Goal: Information Seeking & Learning: Learn about a topic

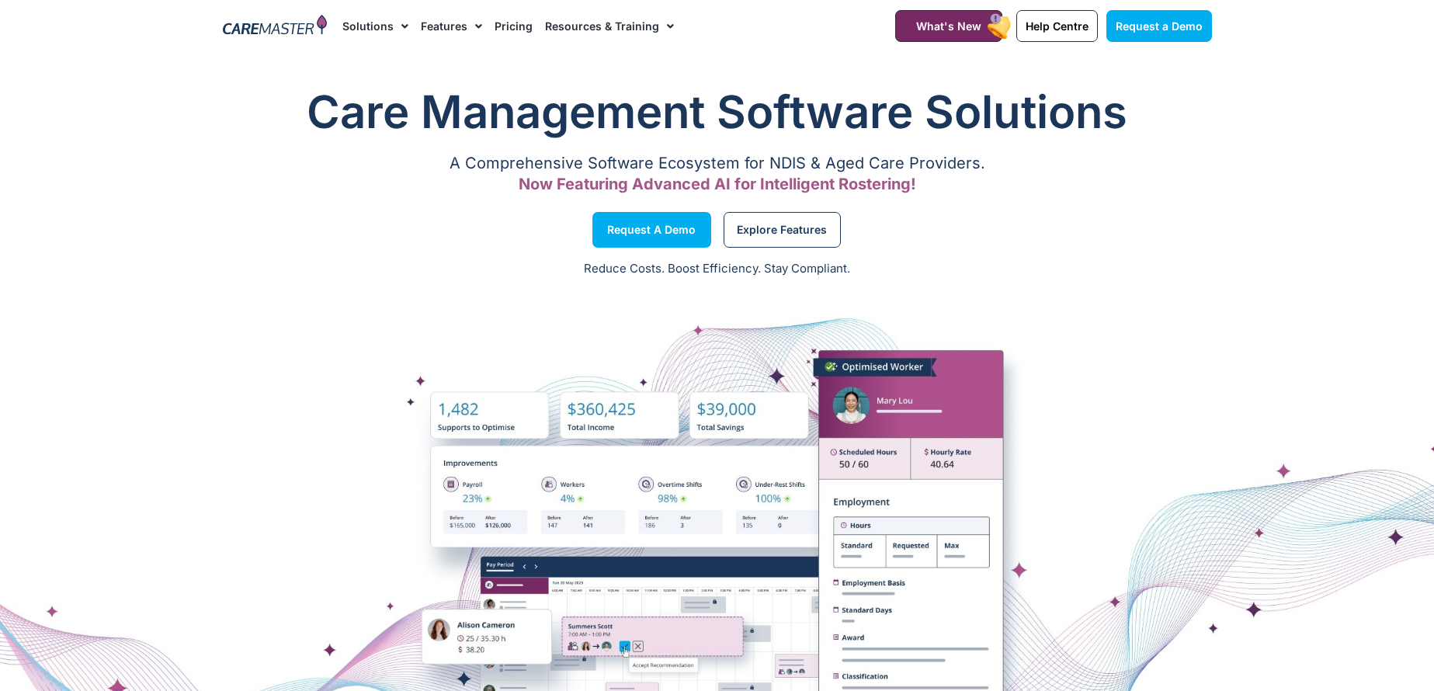
click at [272, 21] on img at bounding box center [275, 26] width 105 height 23
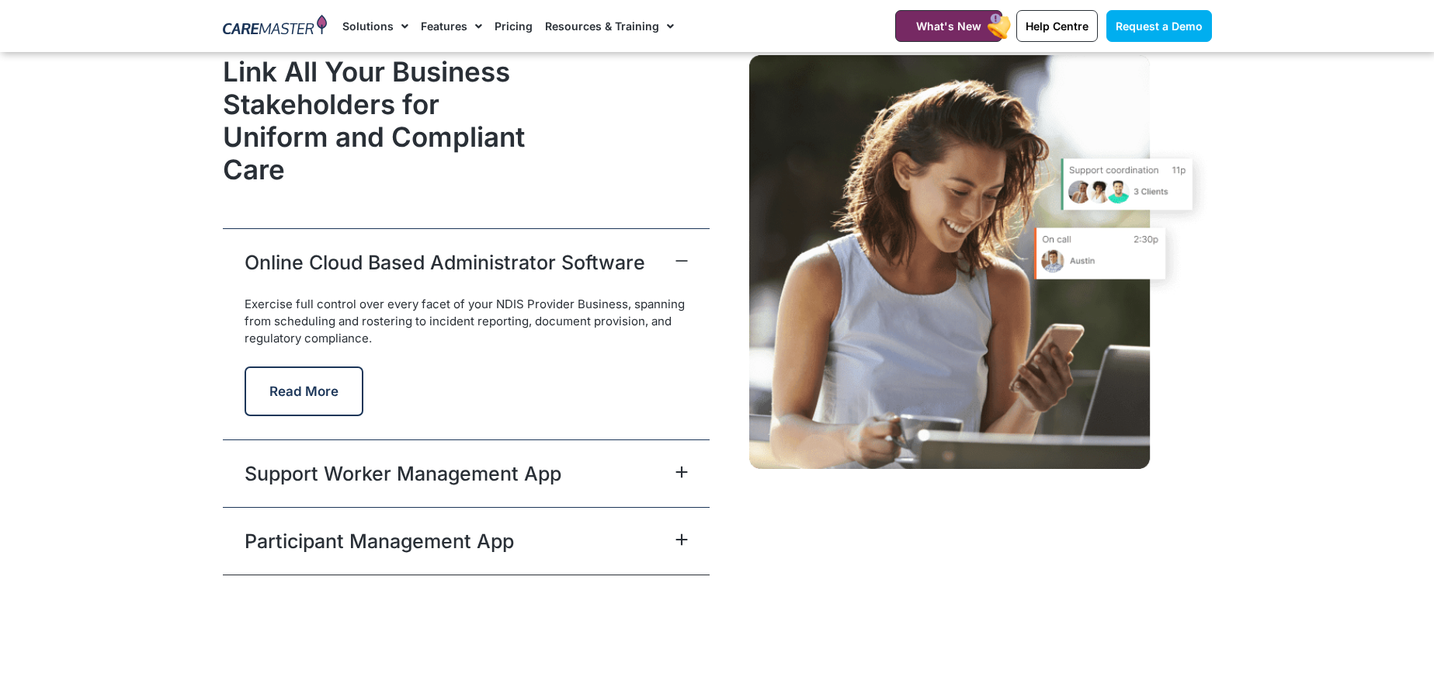
scroll to position [3804, 0]
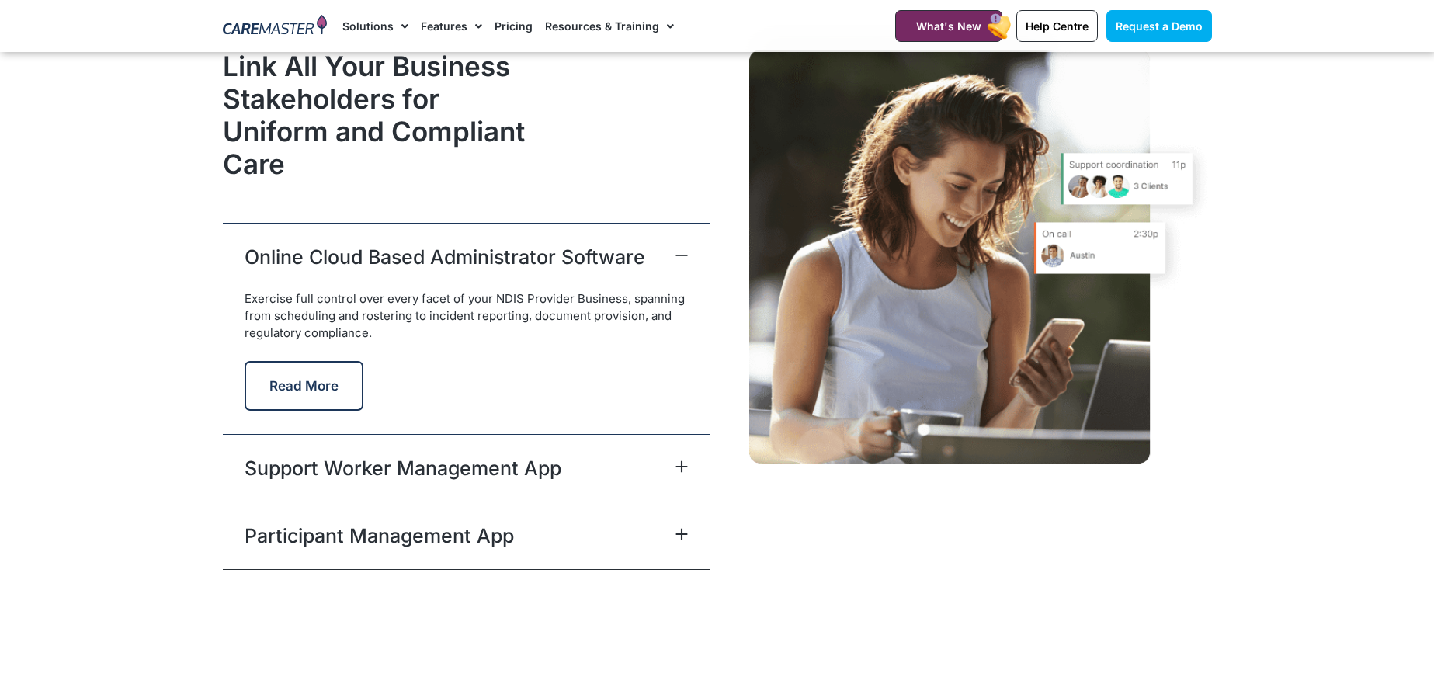
click at [539, 521] on div "Participant Management App" at bounding box center [466, 535] width 487 height 68
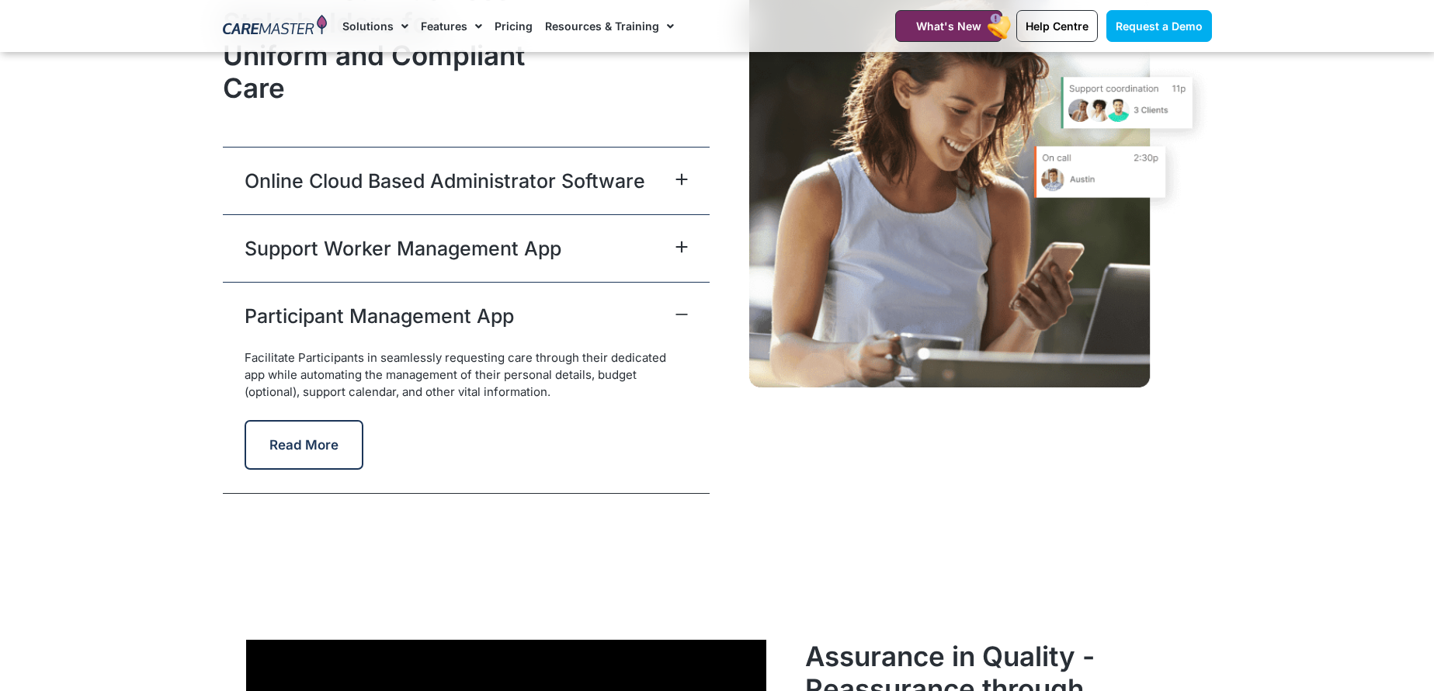
scroll to position [3959, 0]
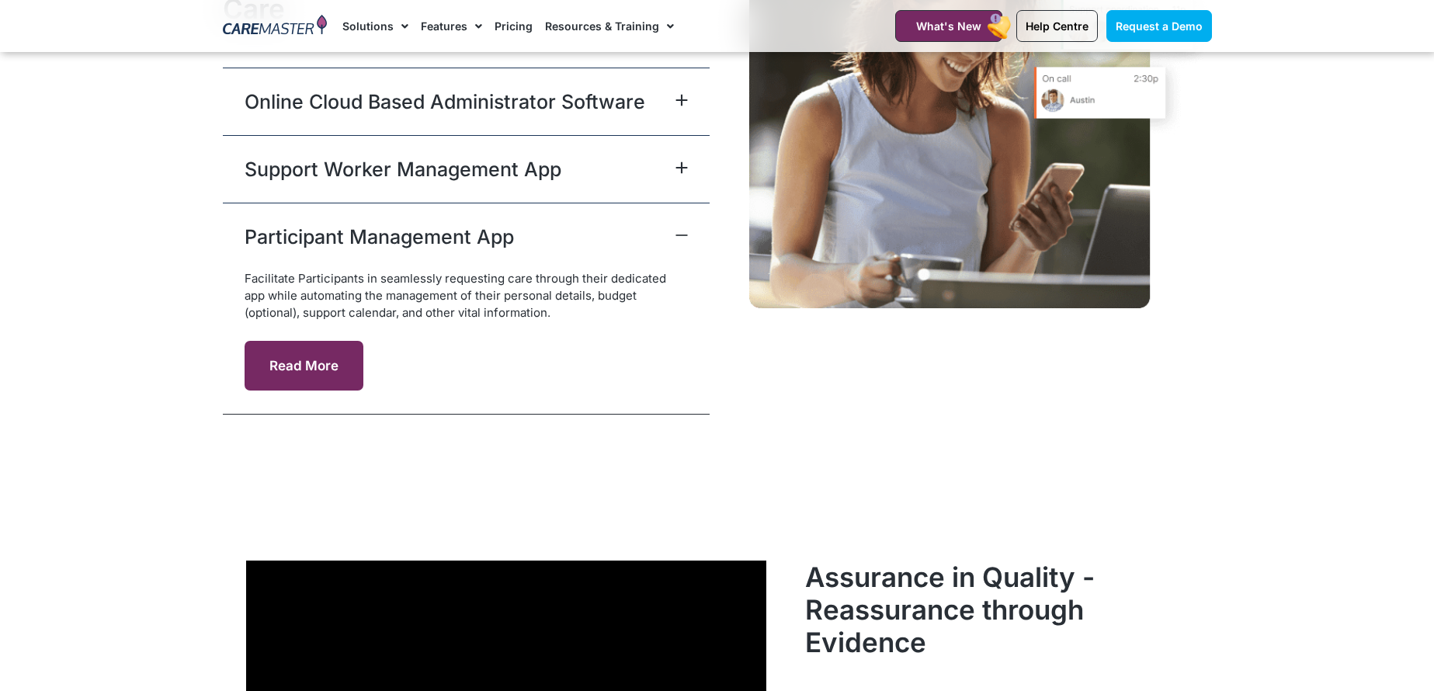
click at [326, 365] on button "Read More" at bounding box center [304, 366] width 119 height 50
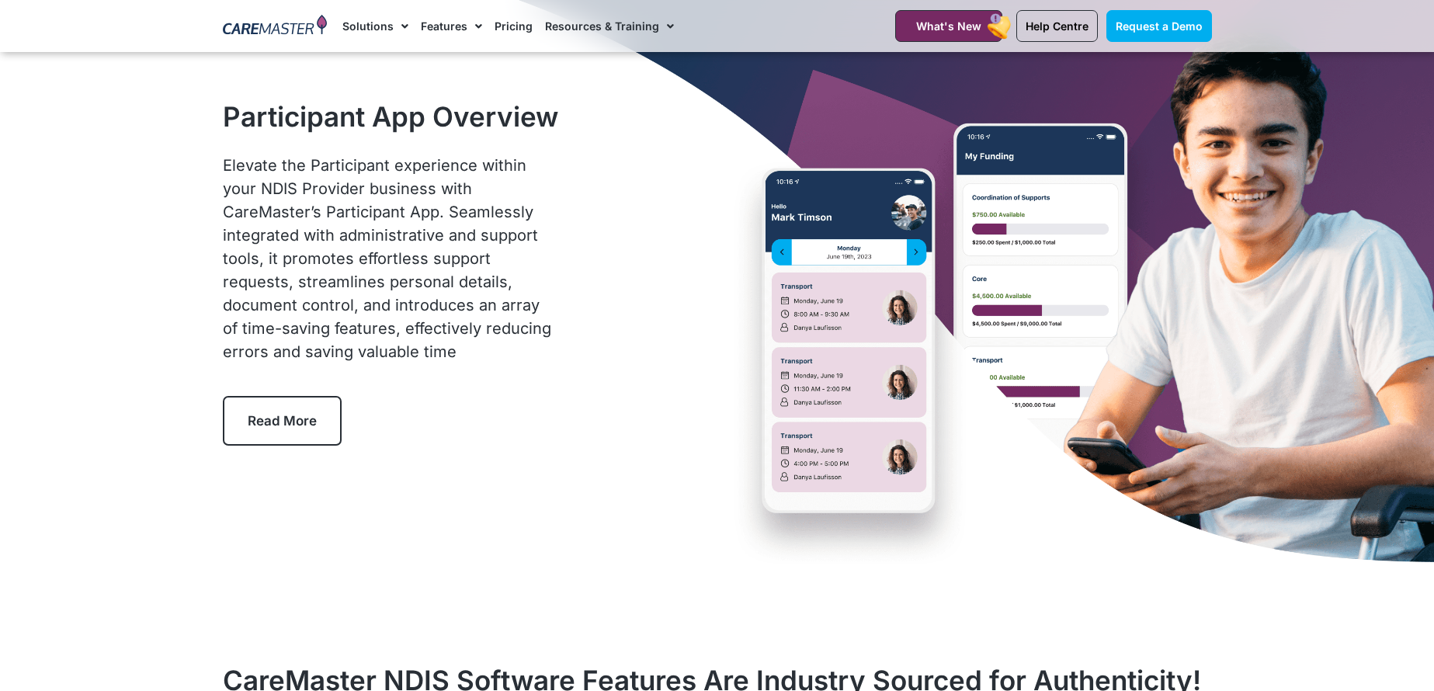
click at [298, 418] on span "Read More" at bounding box center [282, 421] width 69 height 16
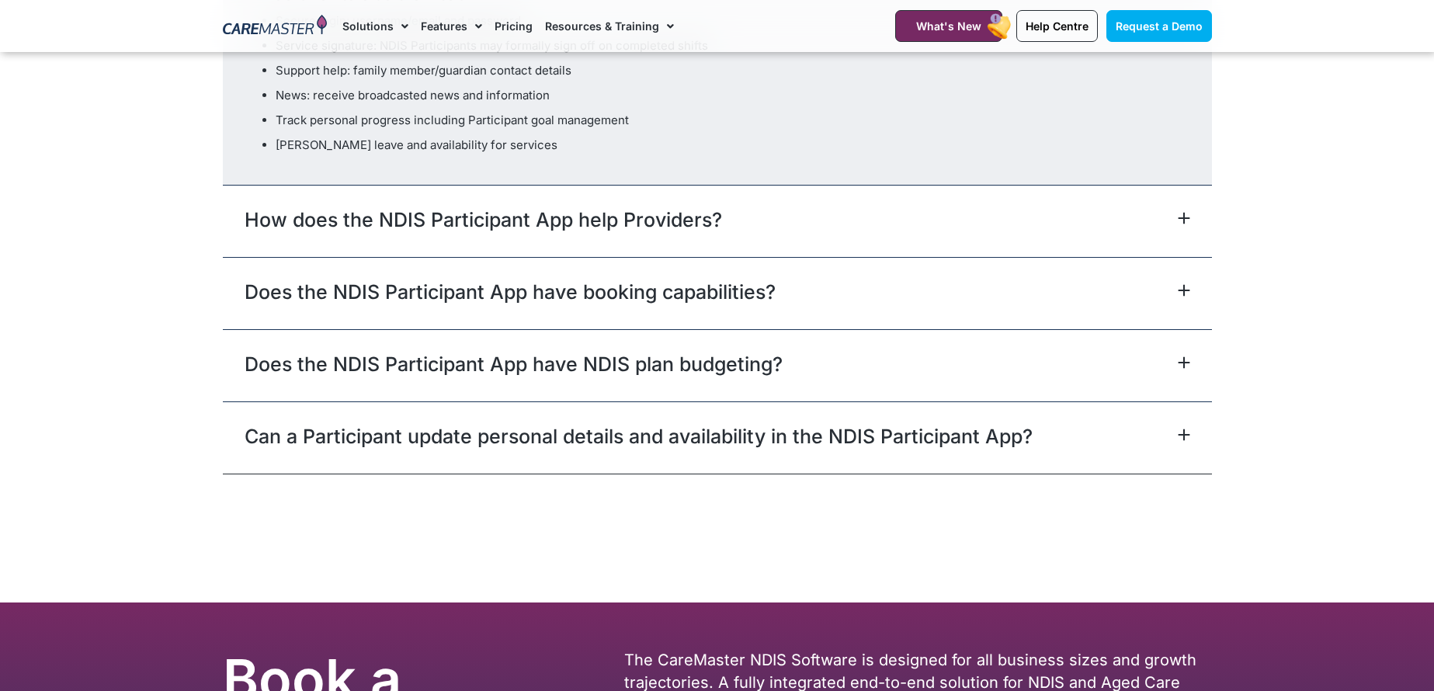
scroll to position [4995, 0]
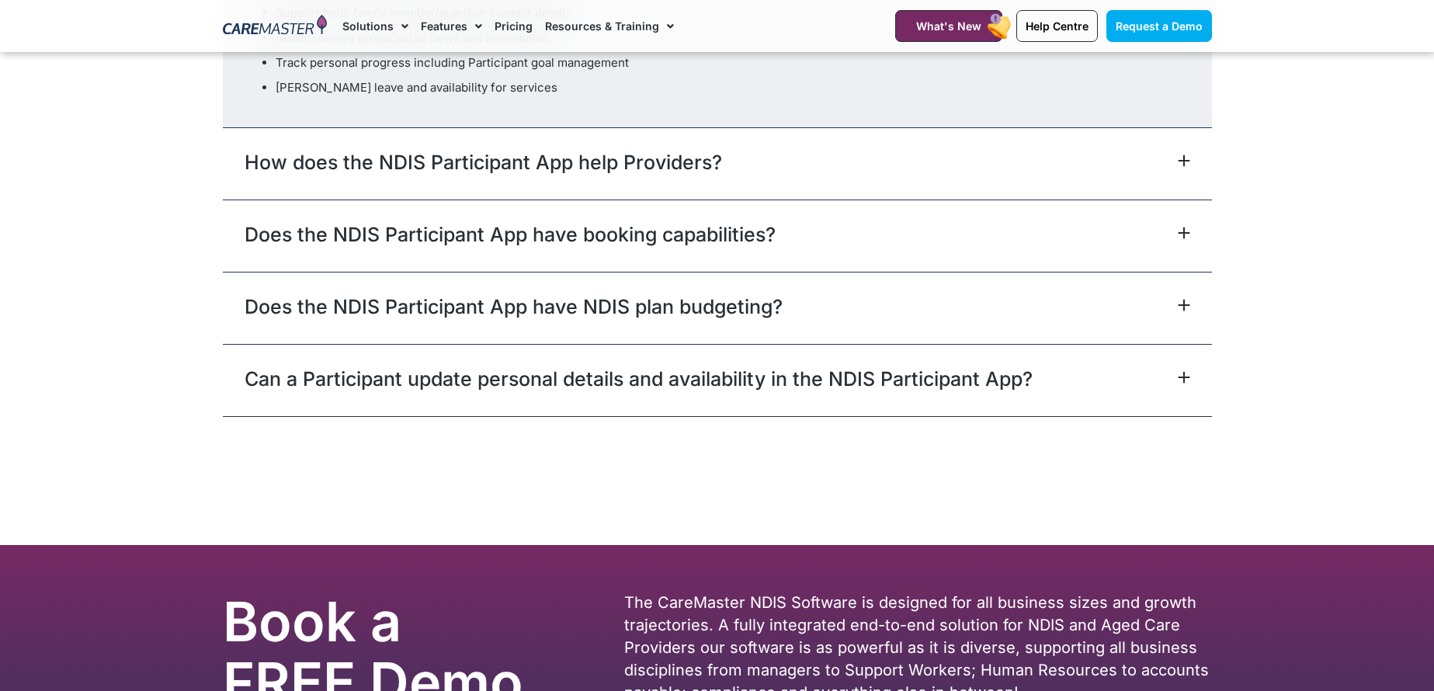
click at [1118, 200] on div "Does the NDIS Participant App have booking capabilities?" at bounding box center [717, 236] width 989 height 72
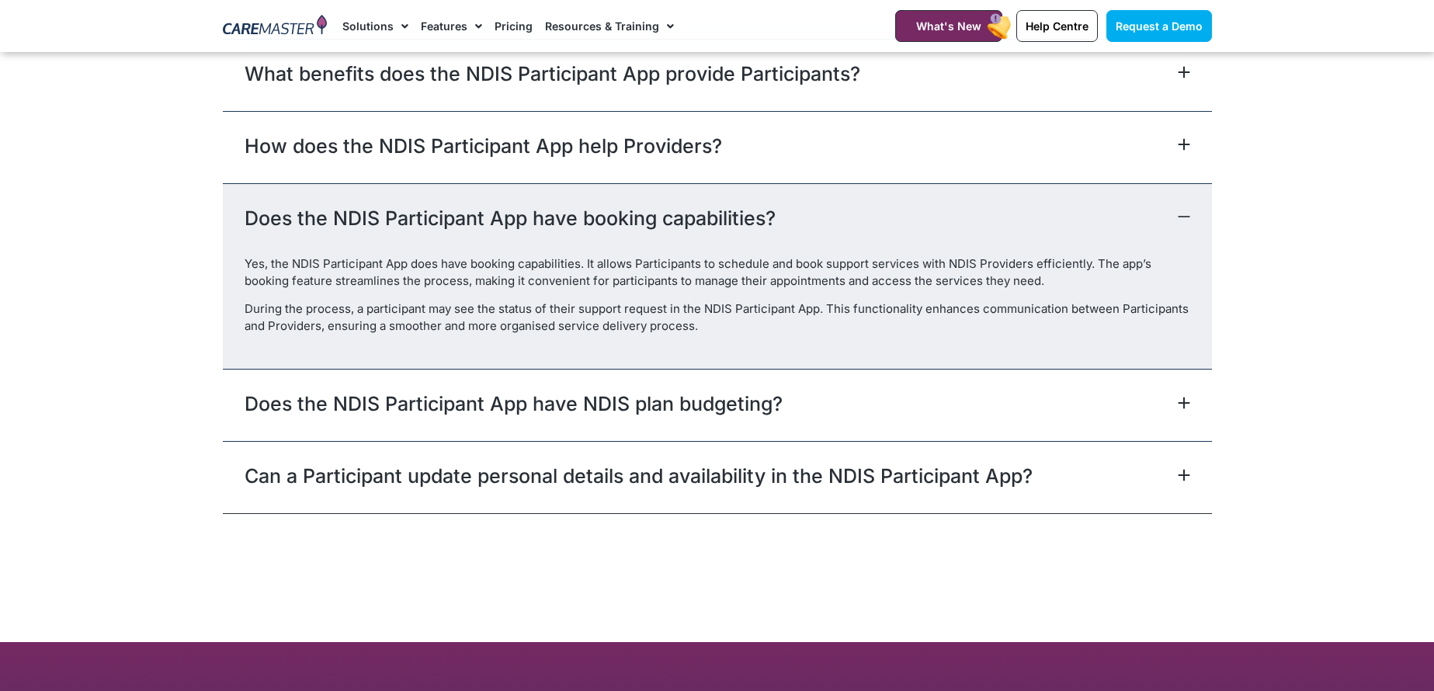
scroll to position [4562, 0]
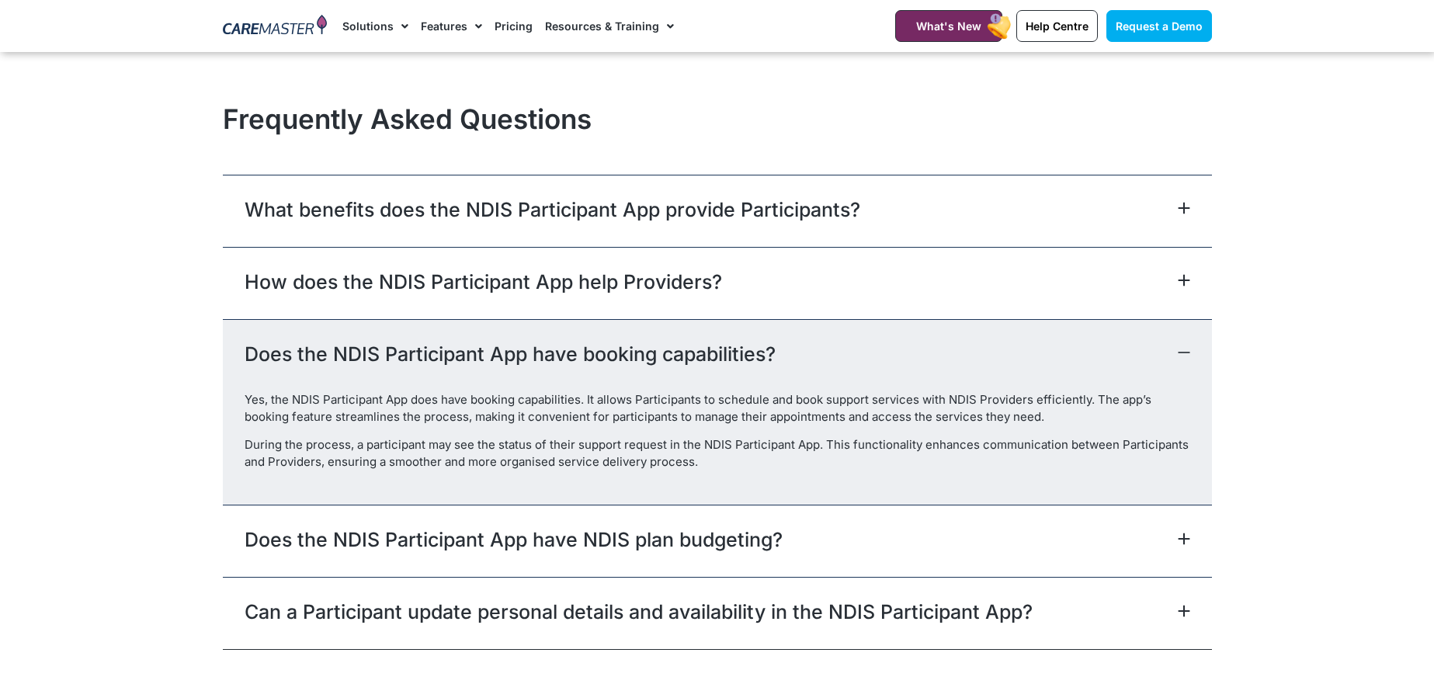
click at [915, 247] on div "How does the NDIS Participant App help Providers?" at bounding box center [717, 283] width 989 height 72
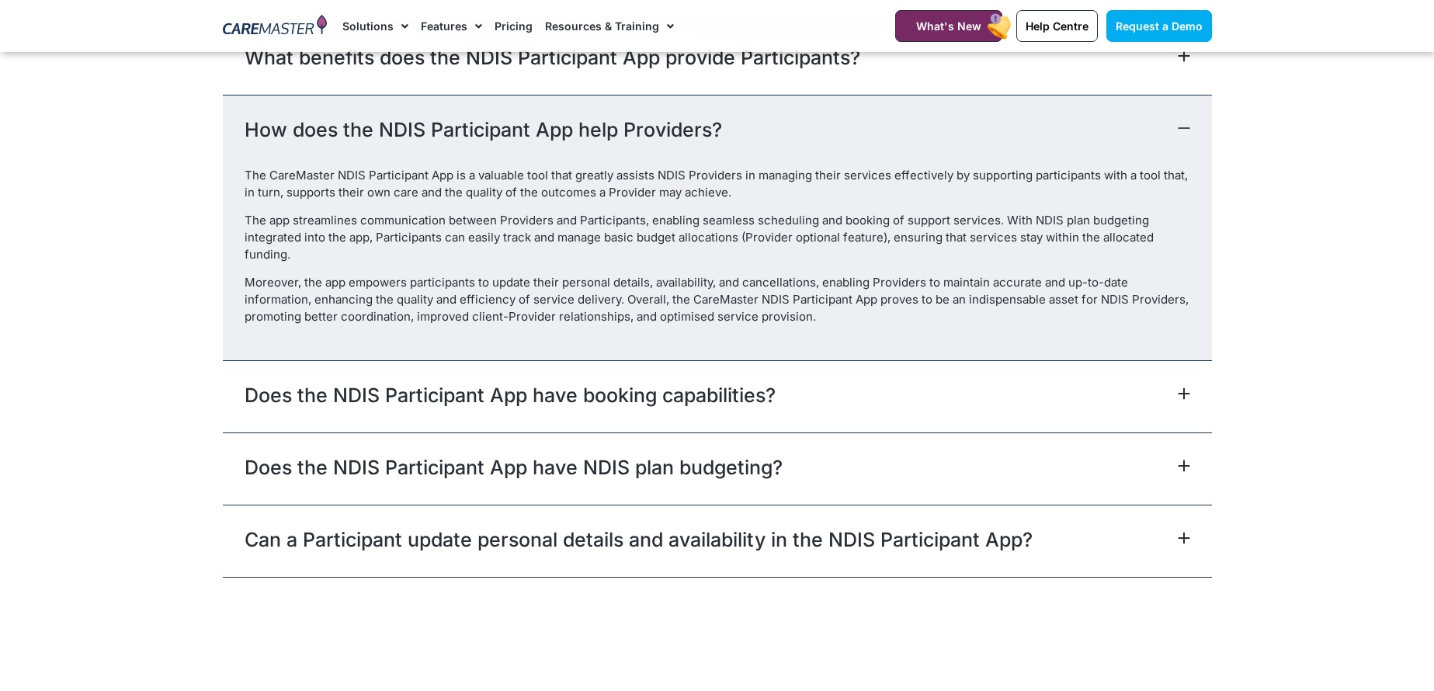
scroll to position [4718, 0]
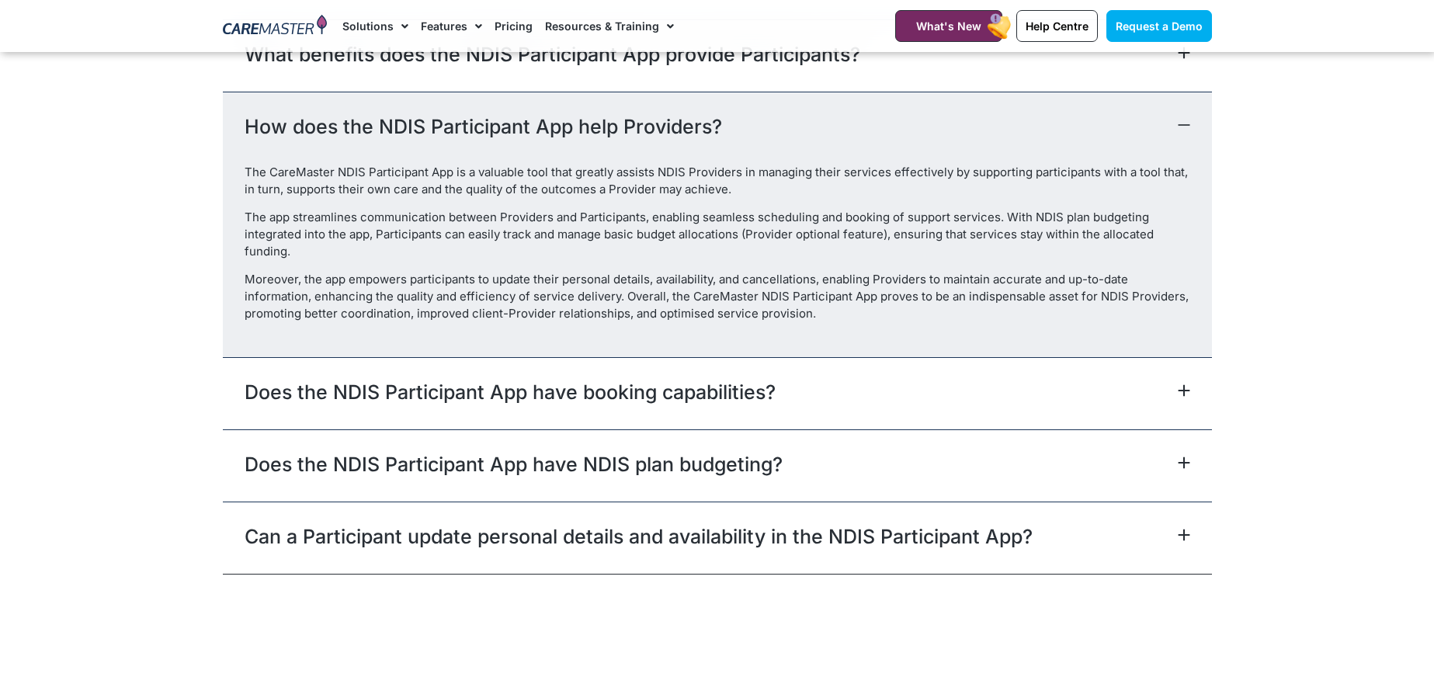
click at [1050, 429] on div "Does the NDIS Participant App have NDIS plan budgeting?" at bounding box center [717, 465] width 989 height 72
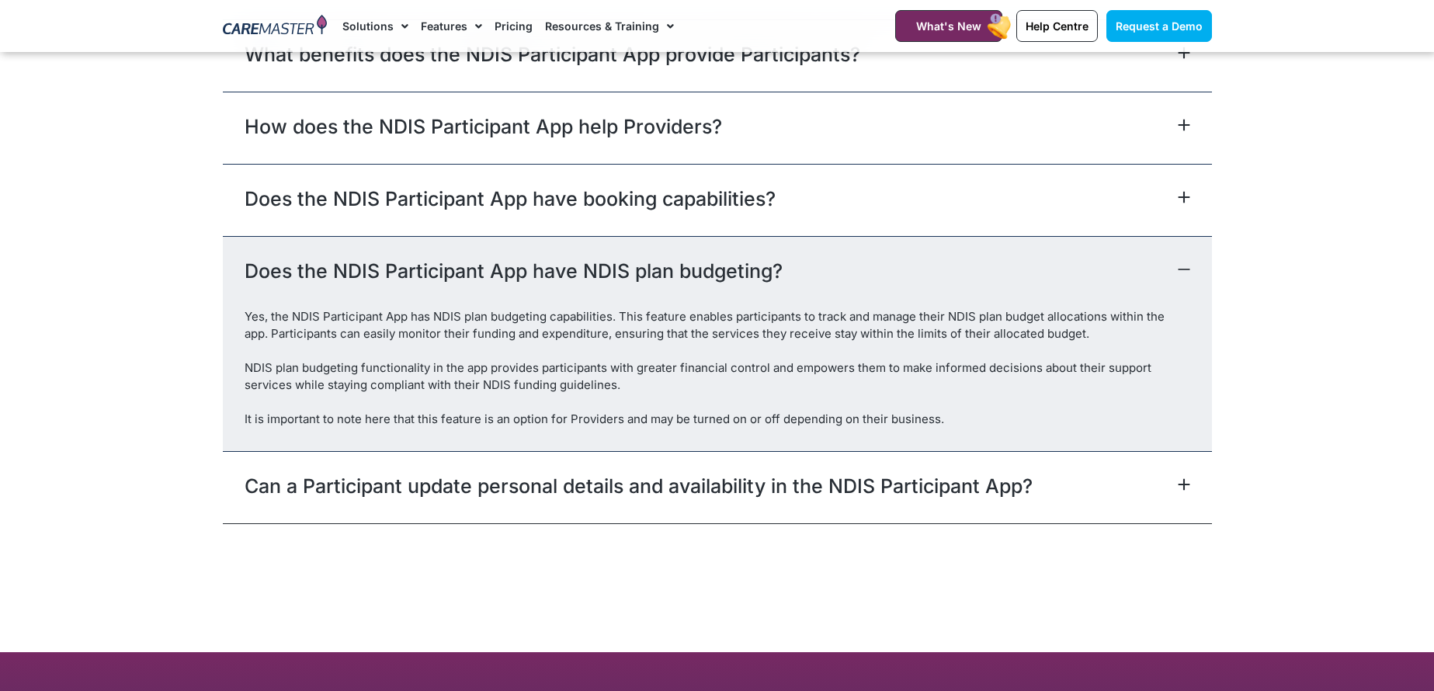
click at [1086, 461] on div "Can a Participant update personal details and availability in the NDIS Particip…" at bounding box center [717, 487] width 989 height 72
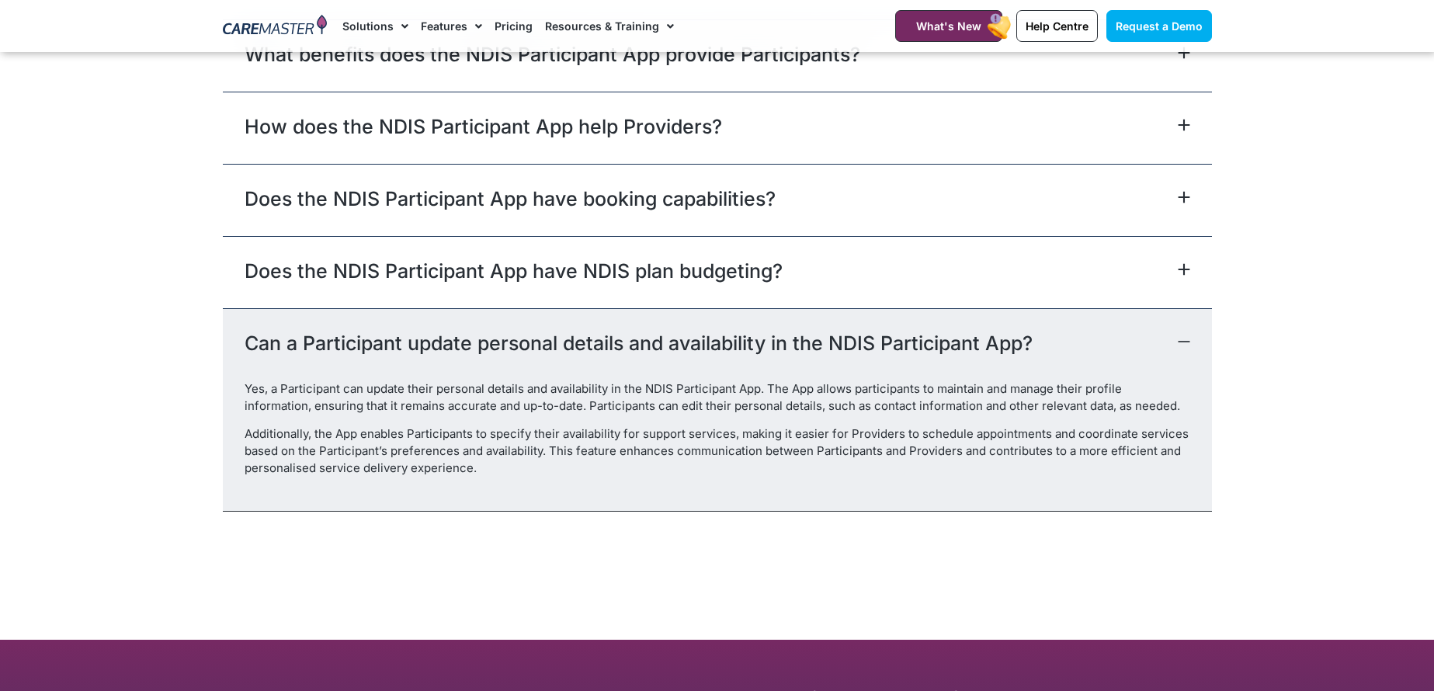
scroll to position [4795, 0]
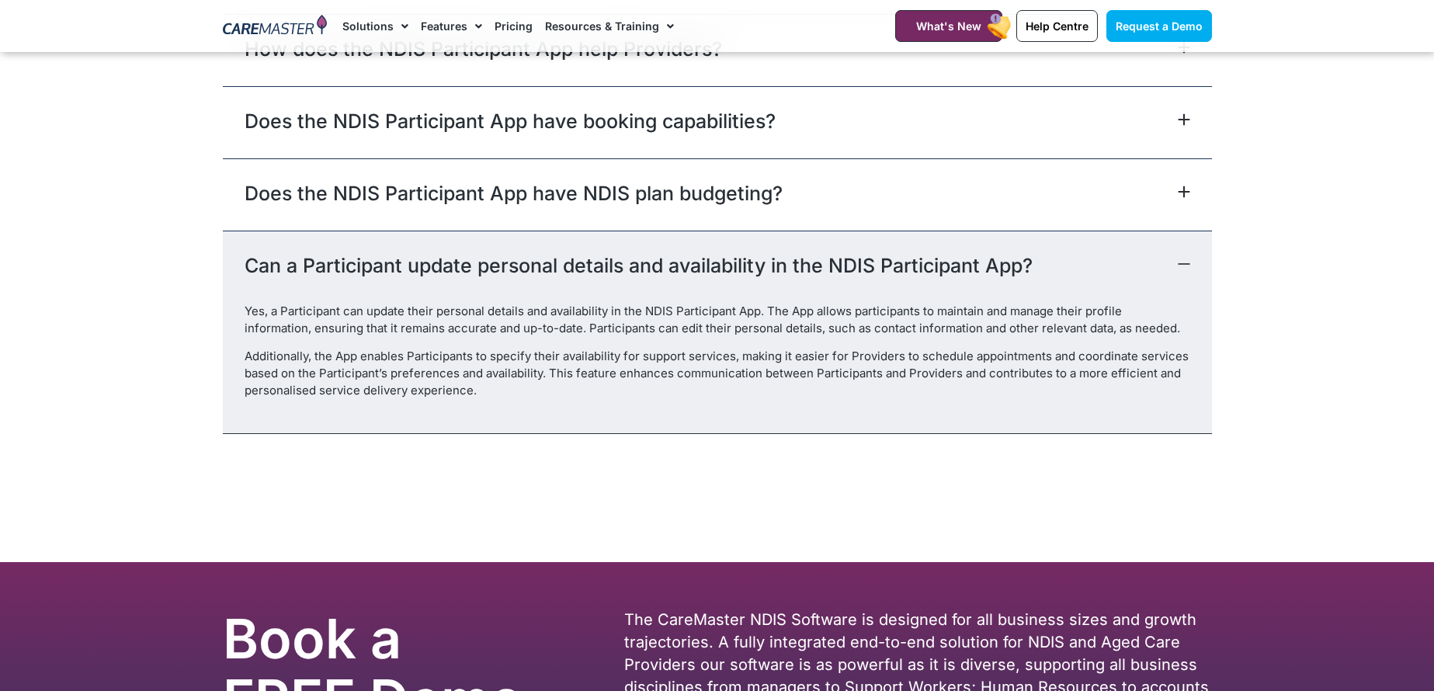
click at [1114, 262] on div "Can a Participant update personal details and availability in the NDIS Particip…" at bounding box center [717, 267] width 989 height 72
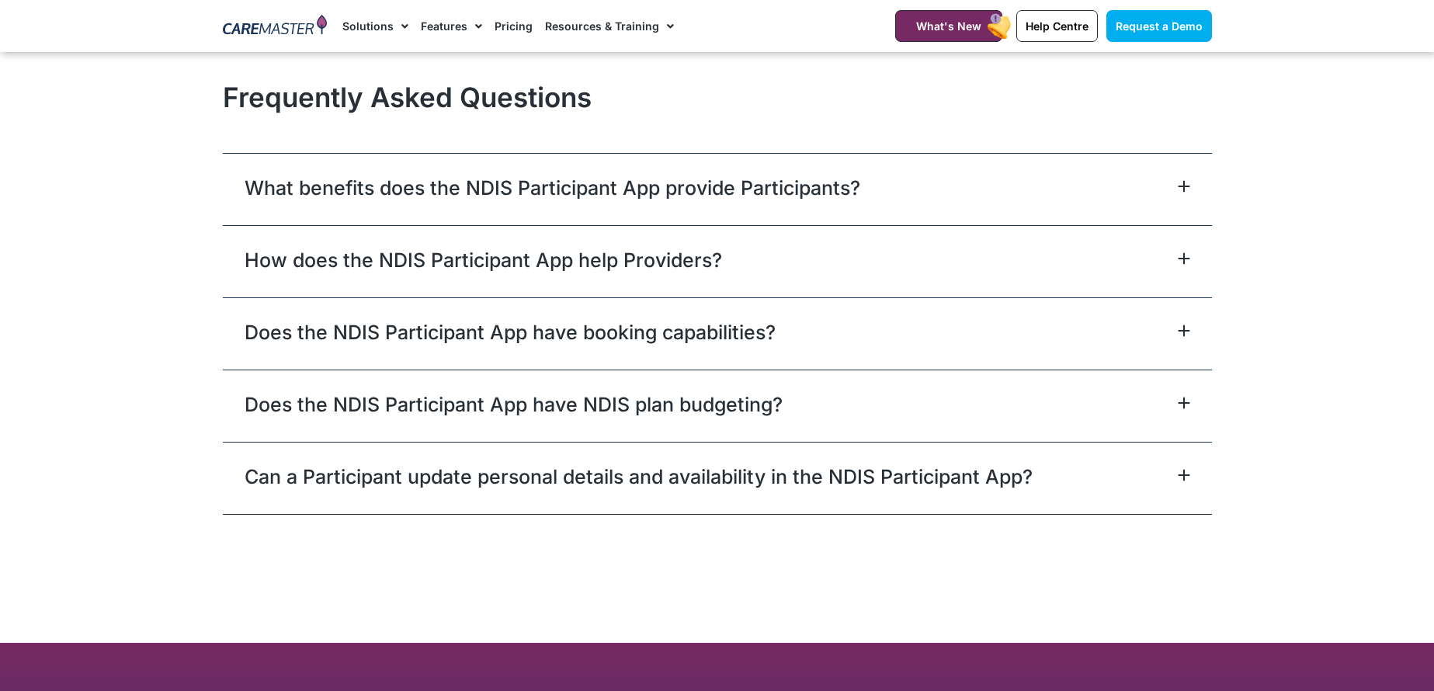
scroll to position [4562, 0]
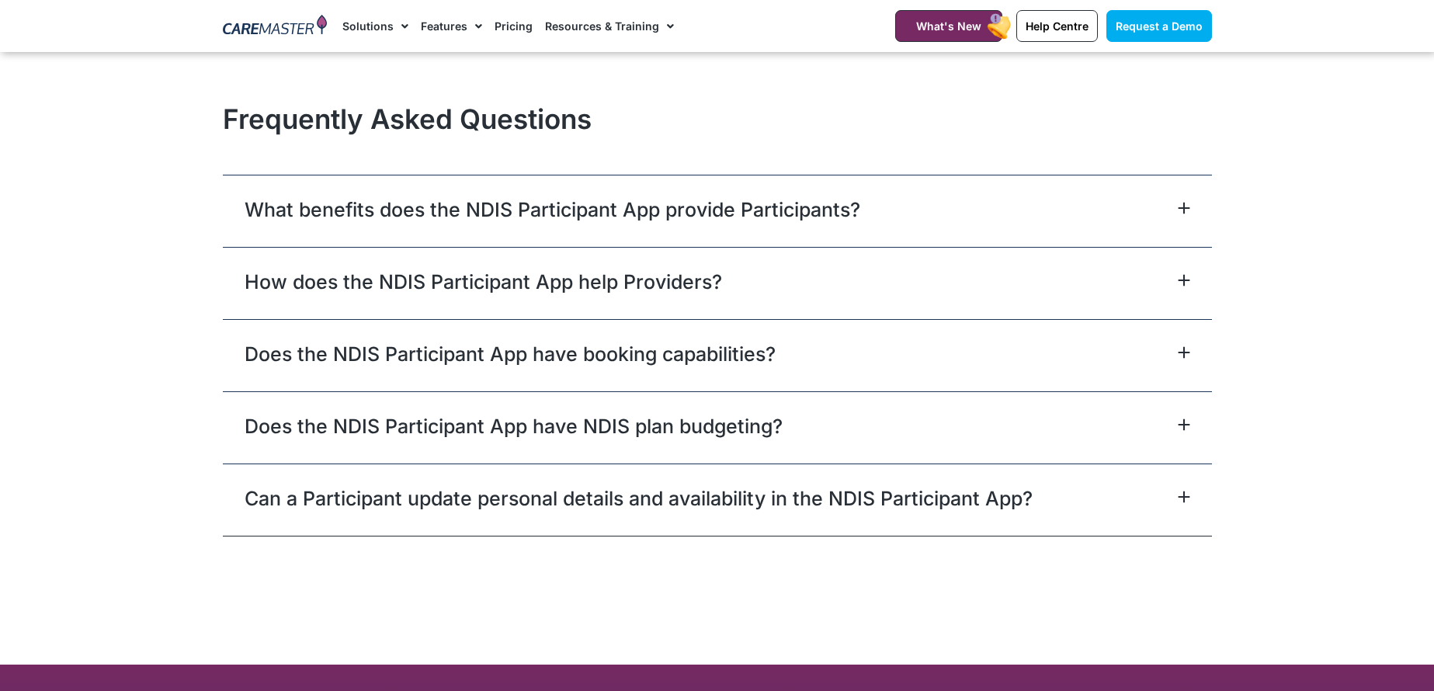
click at [630, 25] on link "Resources & Training" at bounding box center [609, 26] width 129 height 52
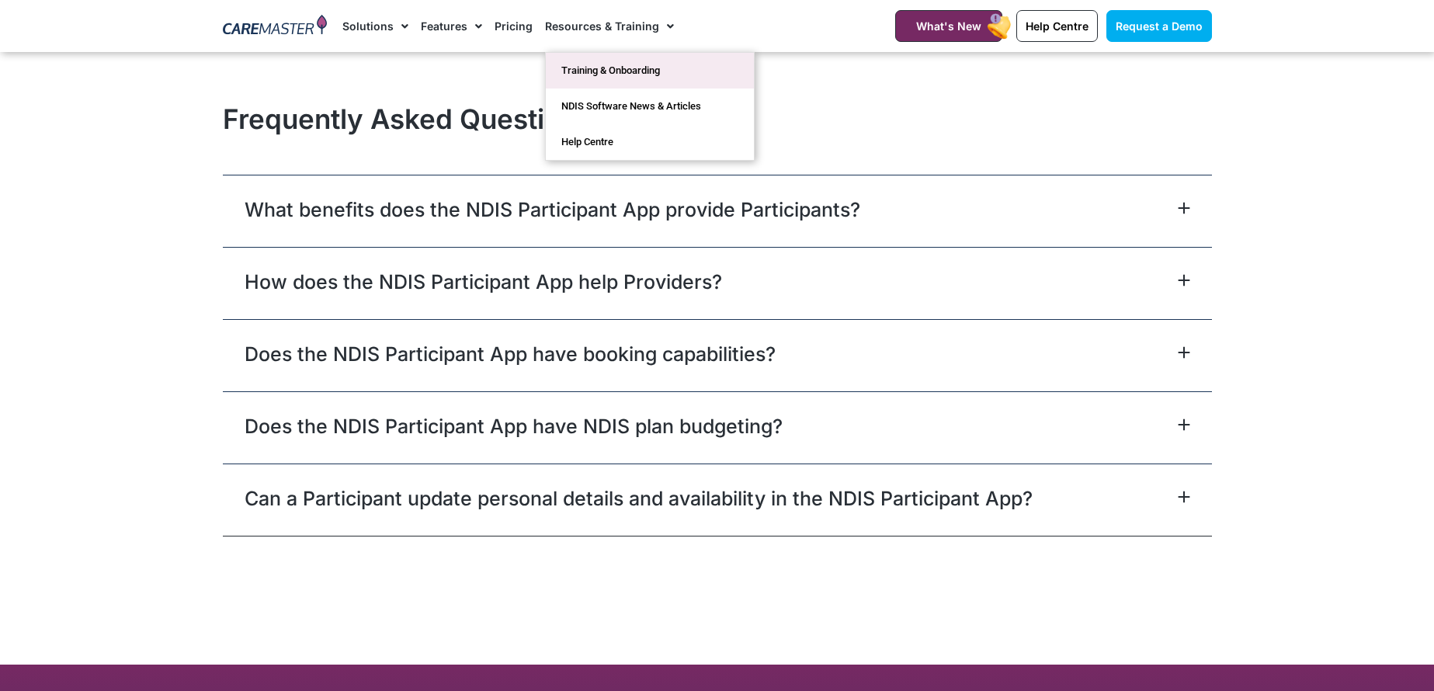
click at [658, 84] on link "Training & Onboarding" at bounding box center [650, 71] width 208 height 36
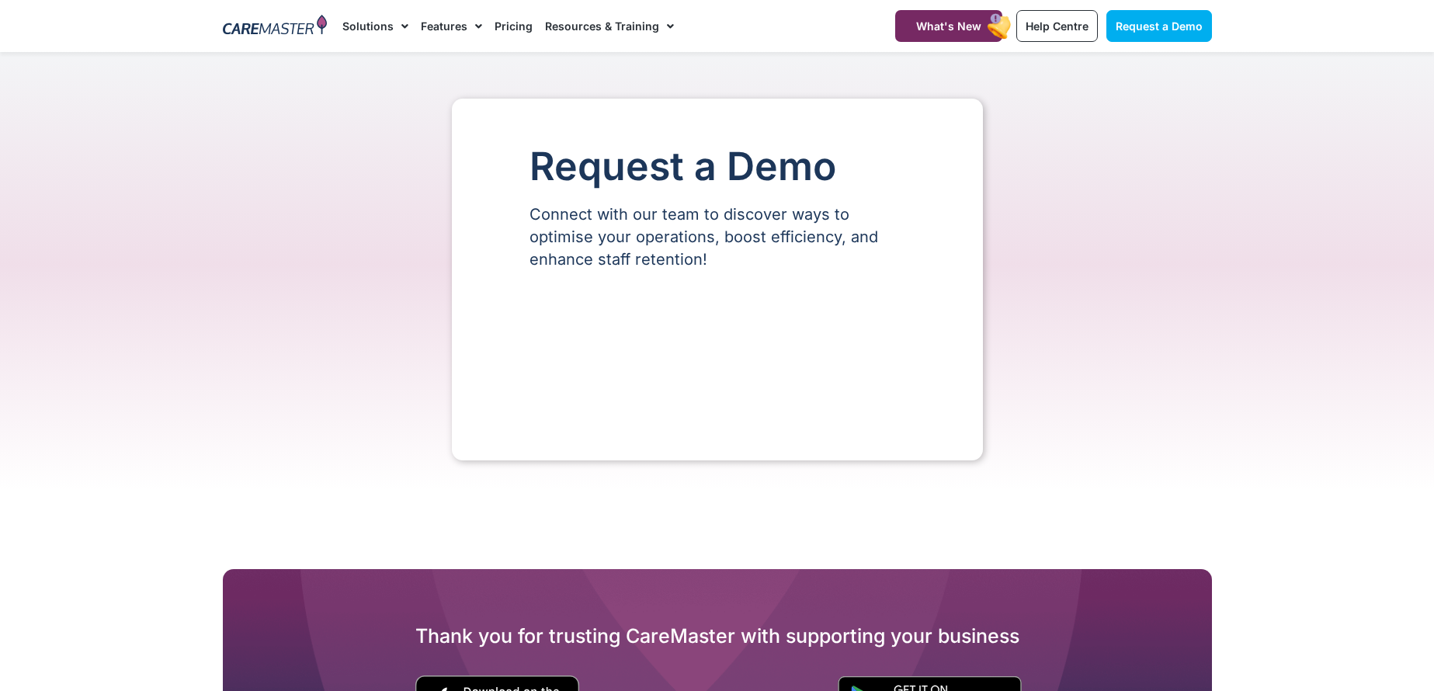
select select "**"
